Goal: Task Accomplishment & Management: Use online tool/utility

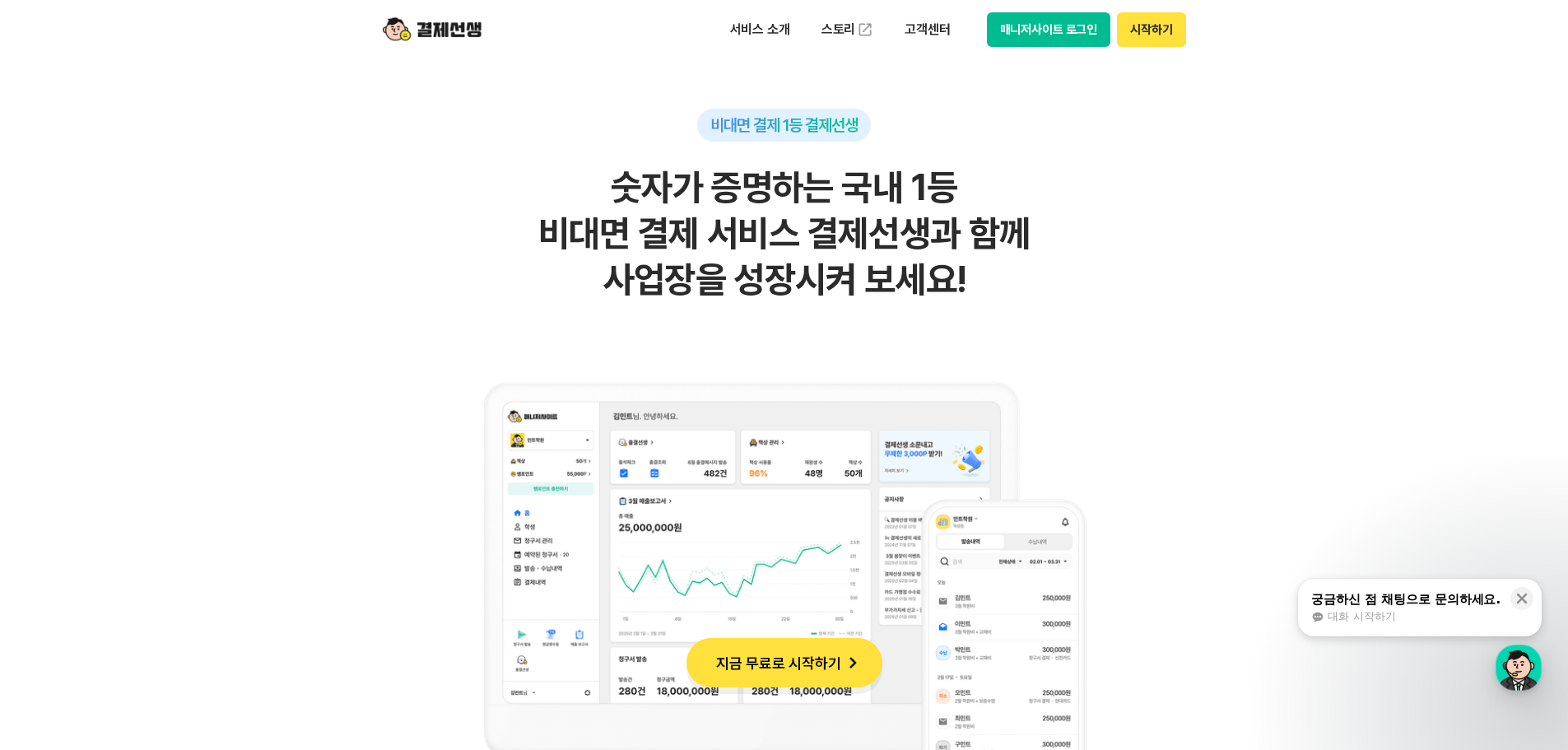
scroll to position [1236, 0]
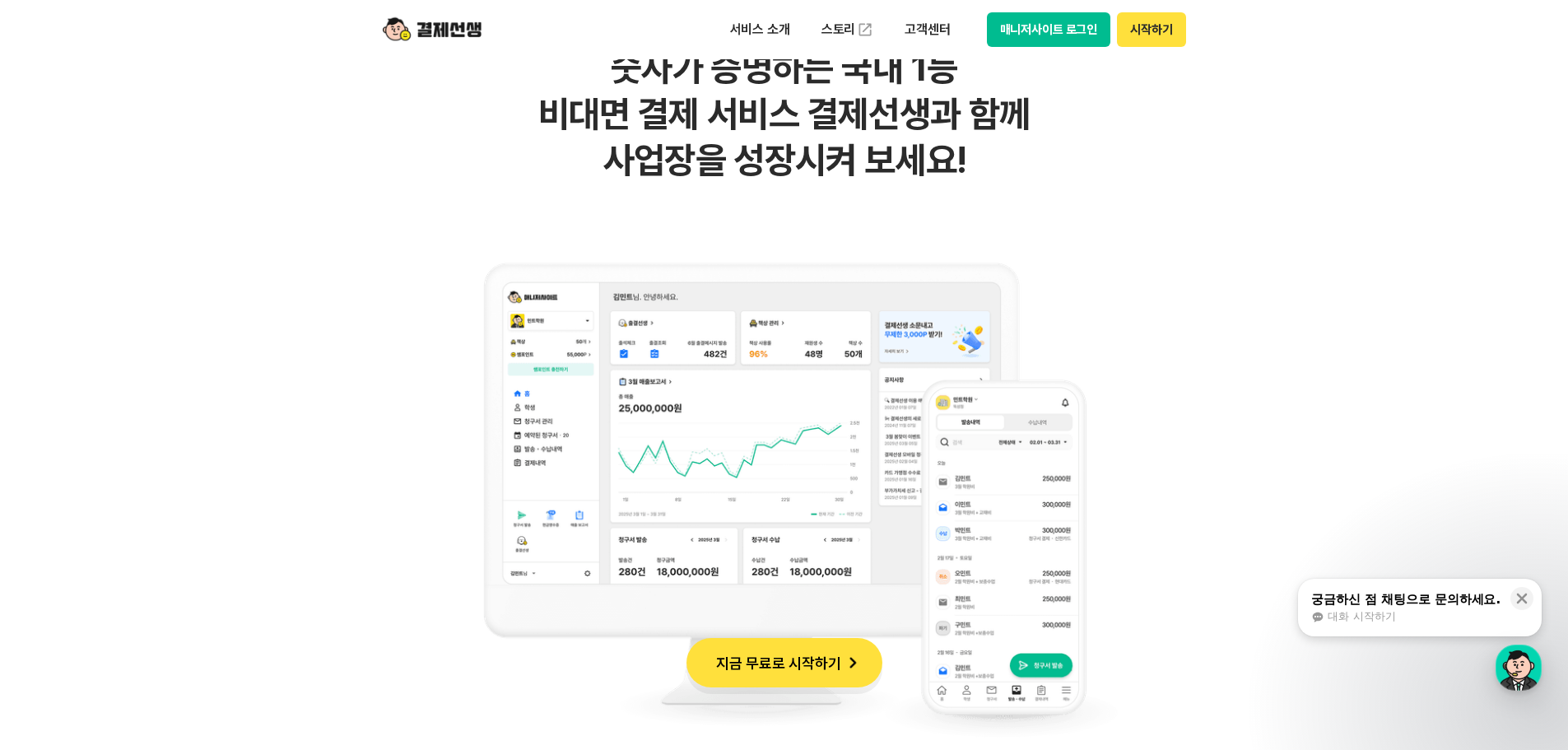
click at [663, 418] on img at bounding box center [784, 499] width 667 height 527
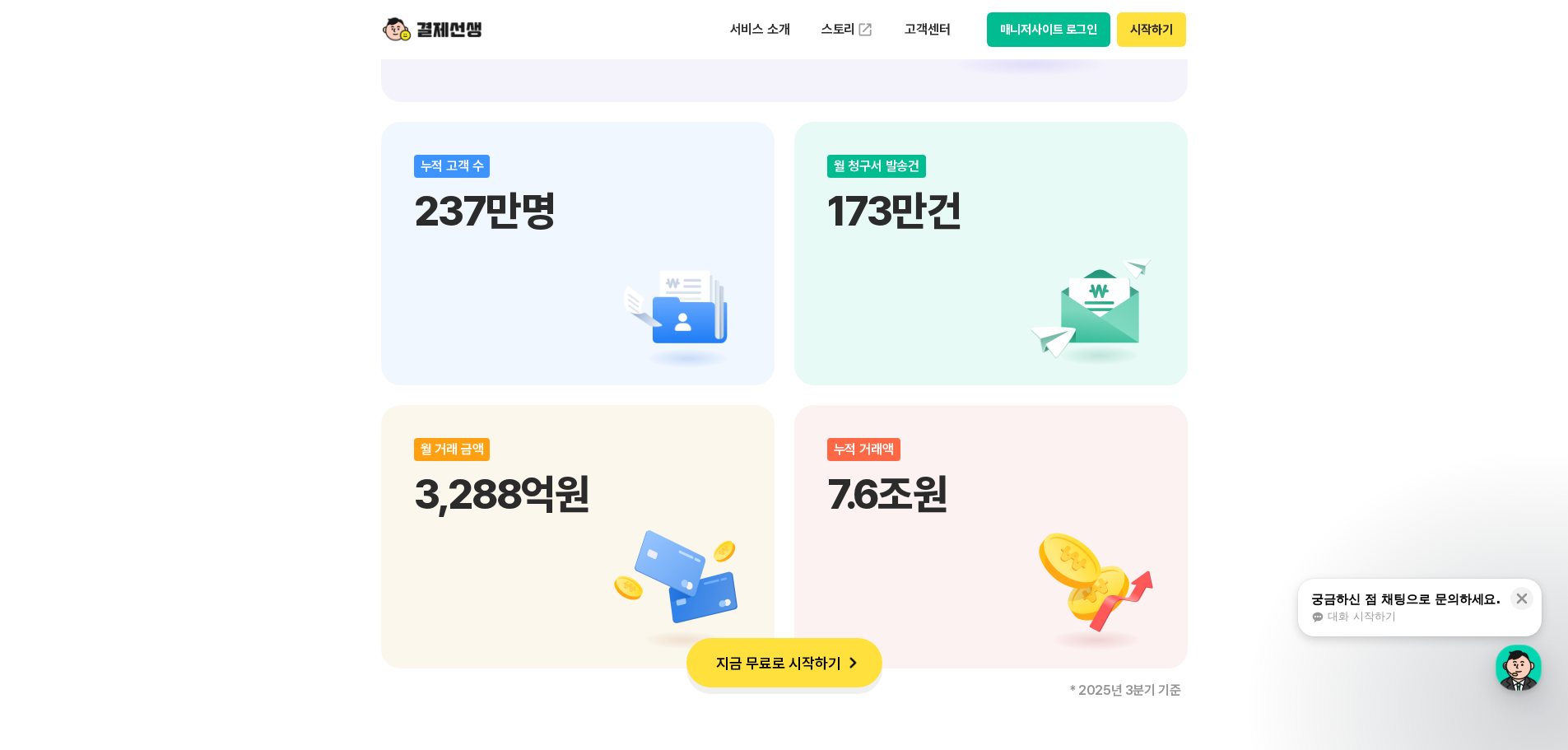
scroll to position [2142, 0]
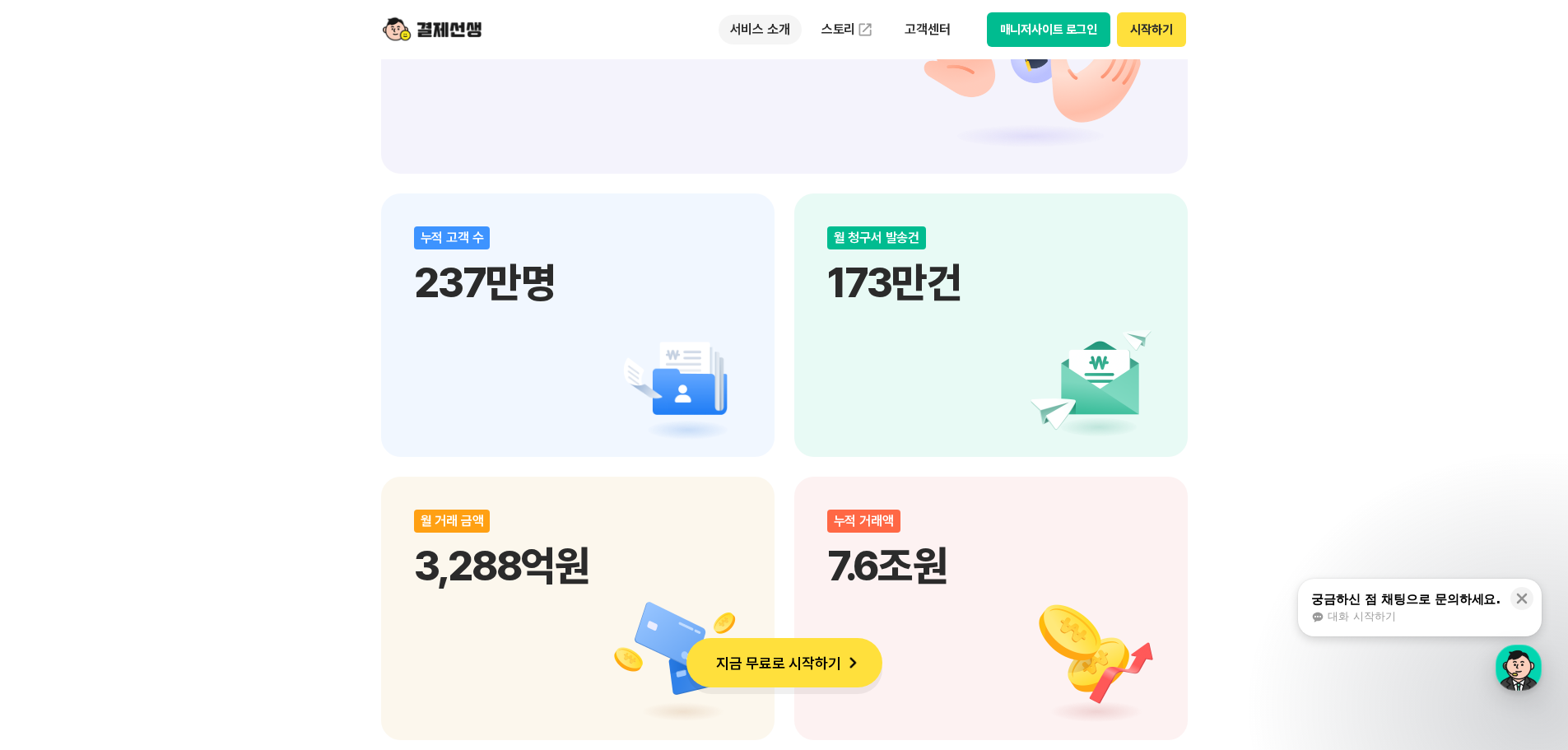
click at [770, 34] on p "서비스 소개" at bounding box center [761, 29] width 83 height 30
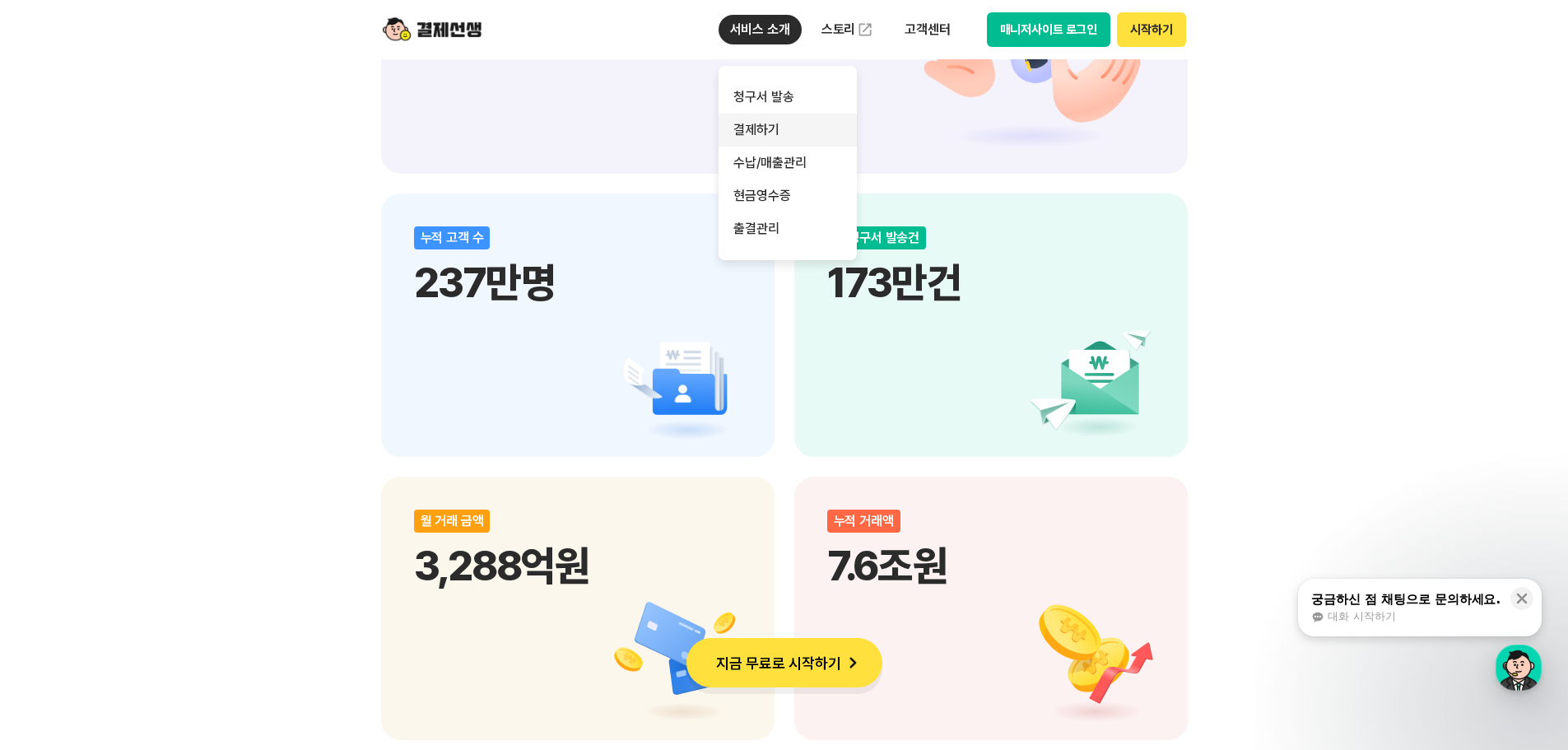
click at [805, 113] on link "결제하기" at bounding box center [788, 130] width 138 height 33
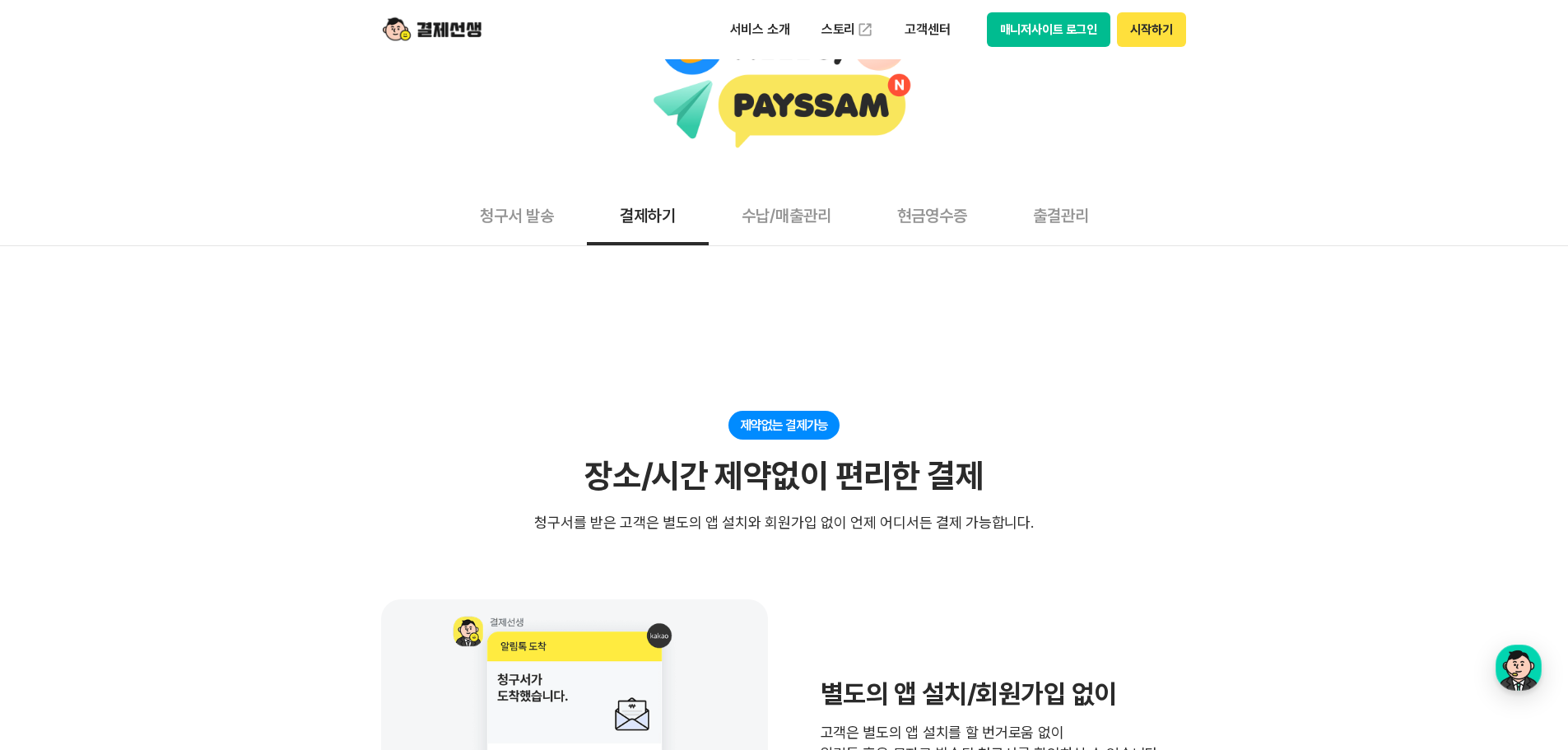
scroll to position [330, 0]
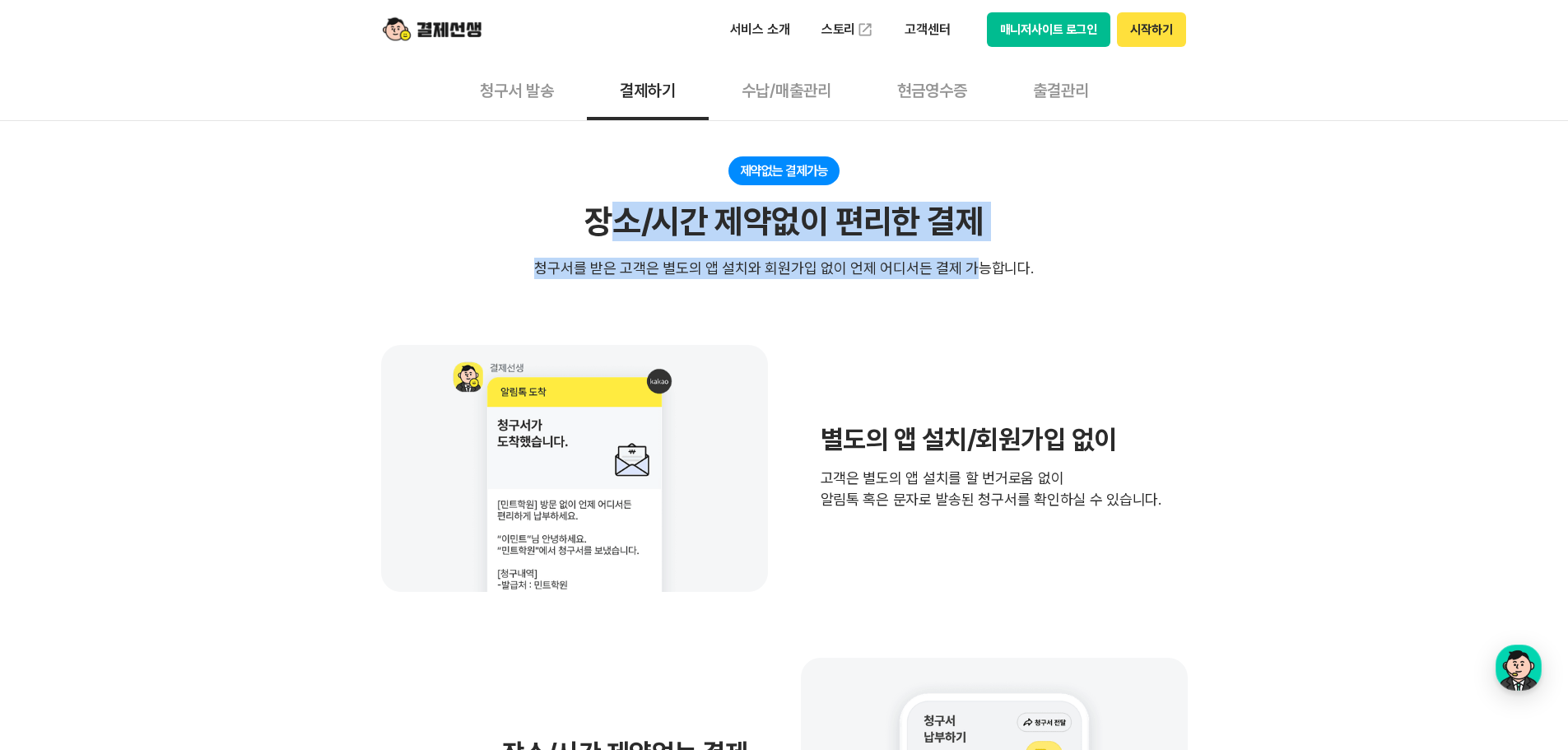
drag, startPoint x: 606, startPoint y: 233, endPoint x: 975, endPoint y: 257, distance: 369.8
click at [975, 257] on div "제약없는 결제가능 장소/시간 제약없이 편리한 결제 청구서를 받은 고객은 별도의 앱 설치와 회원가입 없이 언제 어디서든 결제 가능합니다." at bounding box center [784, 218] width 807 height 123
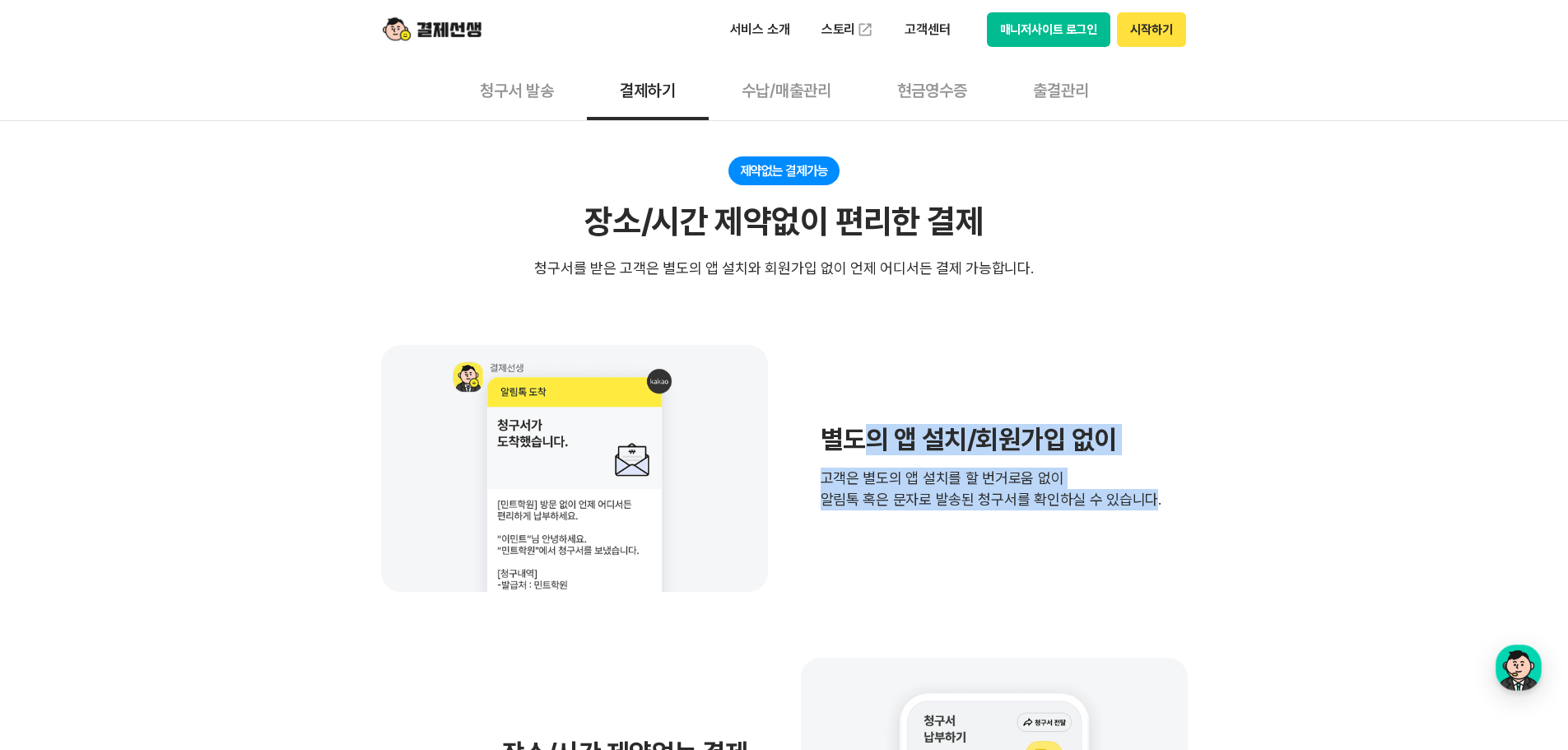
drag, startPoint x: 864, startPoint y: 426, endPoint x: 1140, endPoint y: 502, distance: 286.3
click at [1140, 502] on div "별도의 앱 설치/회원가입 없이 고객은 별도의 앱 설치를 할 번거로움 없이 알림톡 혹은 문자로 발송된 청구서를 확인하실 수 있습니다." at bounding box center [991, 469] width 341 height 84
click at [1140, 502] on p "고객은 별도의 앱 설치를 할 번거로움 없이 알림톡 혹은 문자로 발송된 청구서를 확인하실 수 있습니다." at bounding box center [991, 489] width 341 height 43
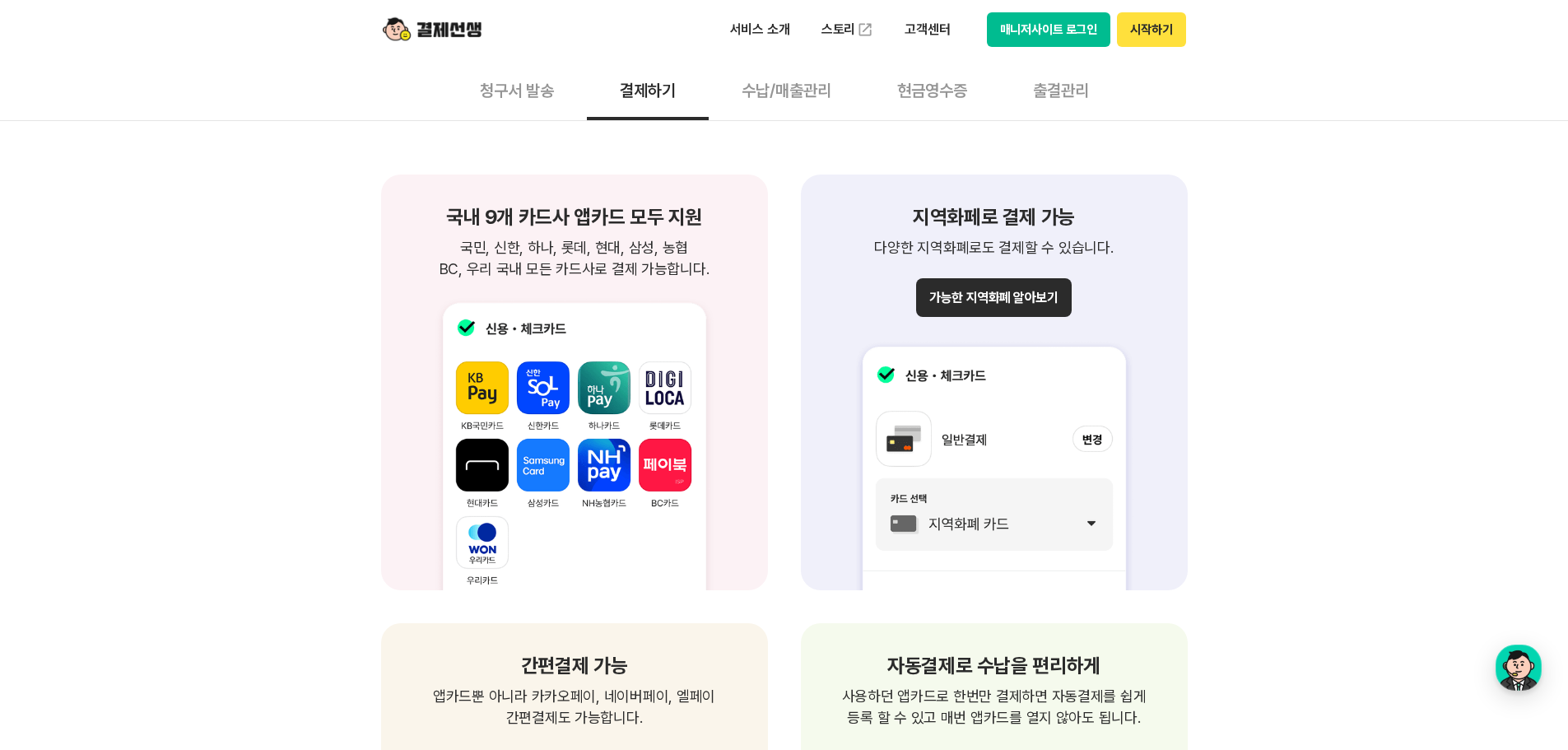
scroll to position [1729, 0]
click at [493, 95] on button "청구서 발송" at bounding box center [517, 90] width 140 height 61
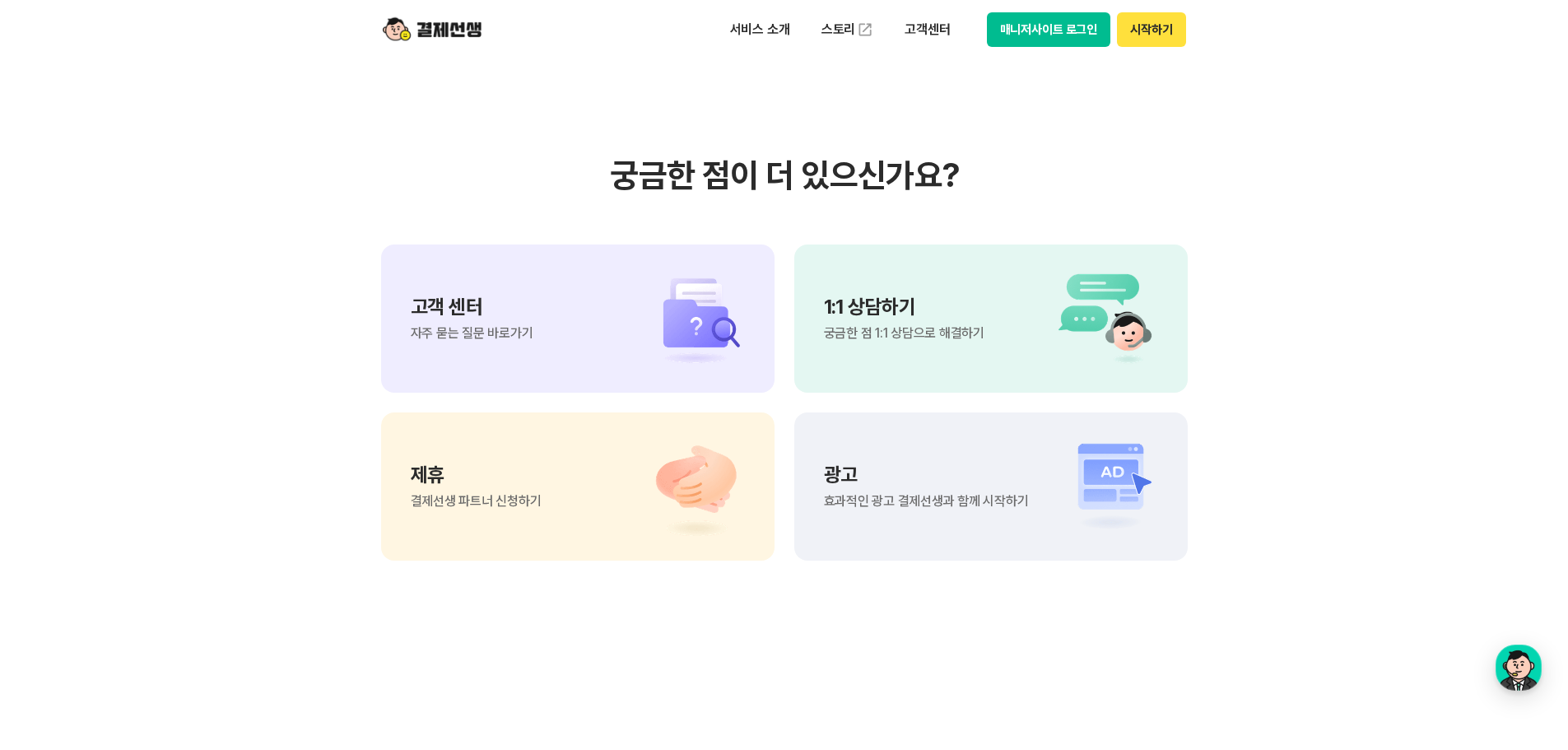
scroll to position [4447, 0]
